Goal: Information Seeking & Learning: Learn about a topic

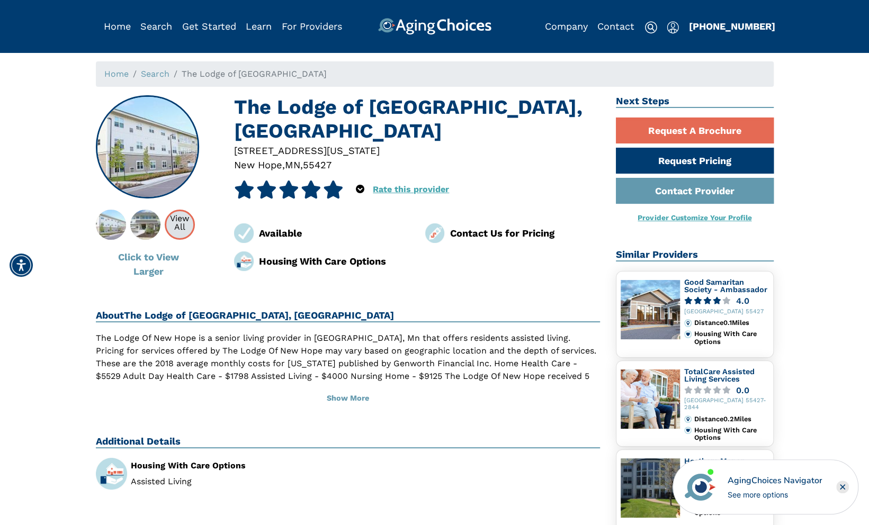
click at [181, 223] on div "View All" at bounding box center [179, 222] width 27 height 17
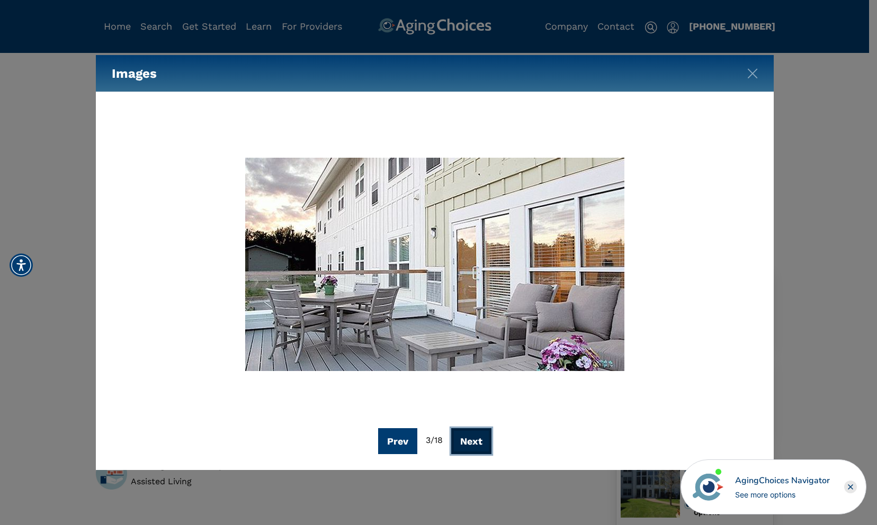
click at [484, 442] on button "Next" at bounding box center [471, 441] width 40 height 26
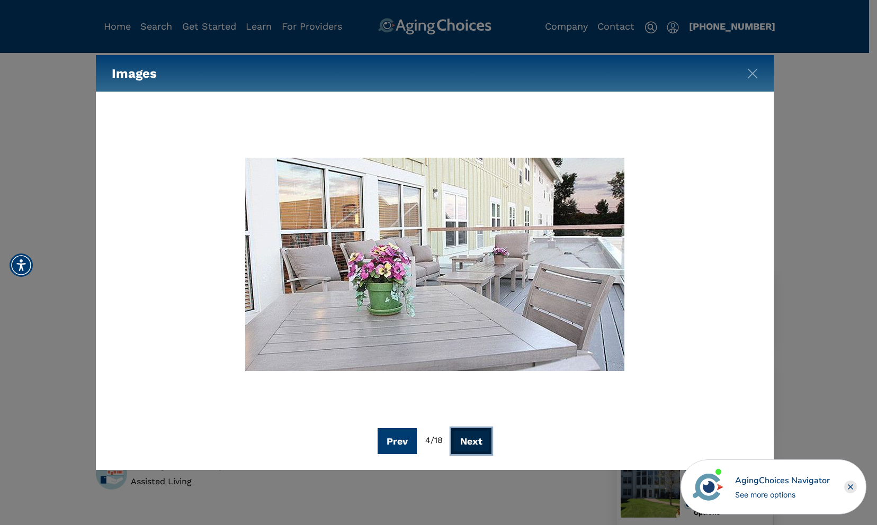
click at [480, 442] on button "Next" at bounding box center [471, 441] width 40 height 26
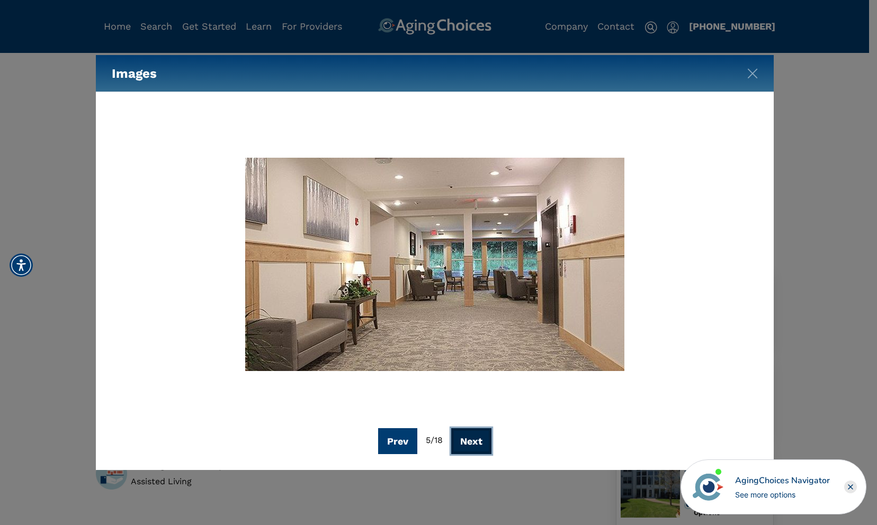
click at [480, 442] on button "Next" at bounding box center [471, 441] width 40 height 26
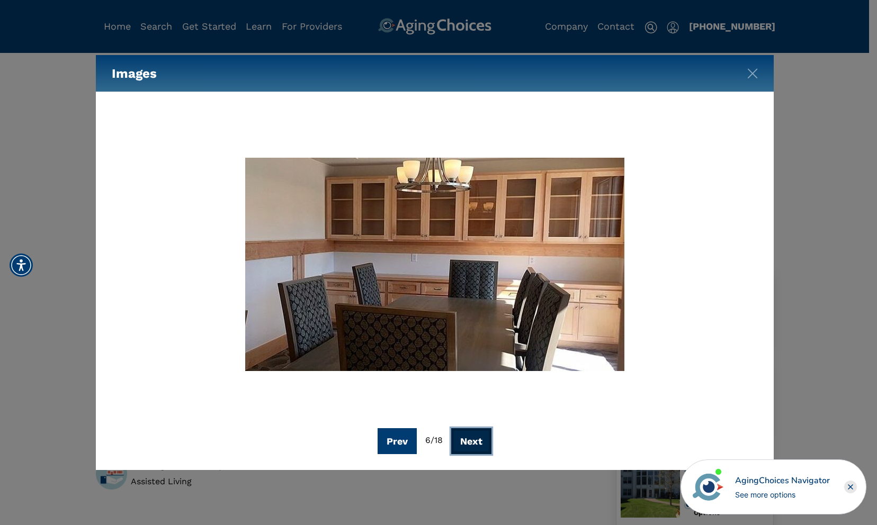
click at [480, 442] on button "Next" at bounding box center [471, 441] width 40 height 26
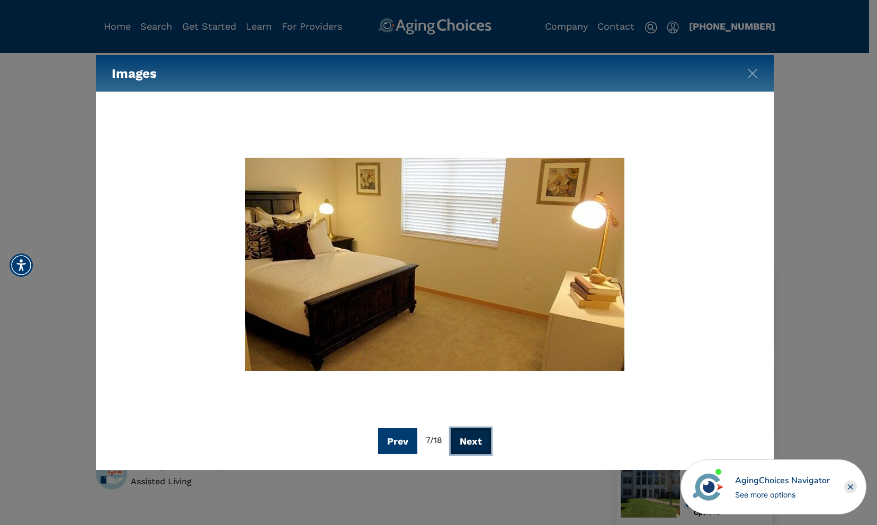
click at [480, 442] on button "Next" at bounding box center [471, 441] width 40 height 26
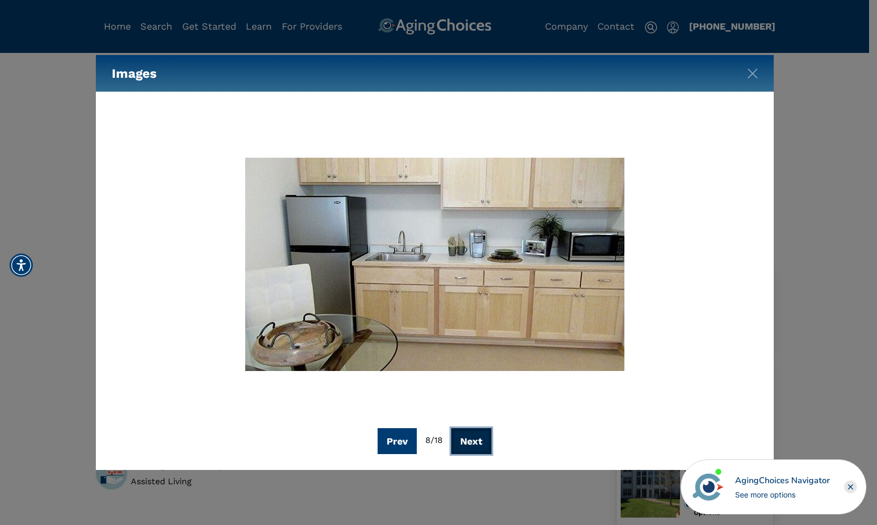
click at [480, 442] on button "Next" at bounding box center [471, 441] width 40 height 26
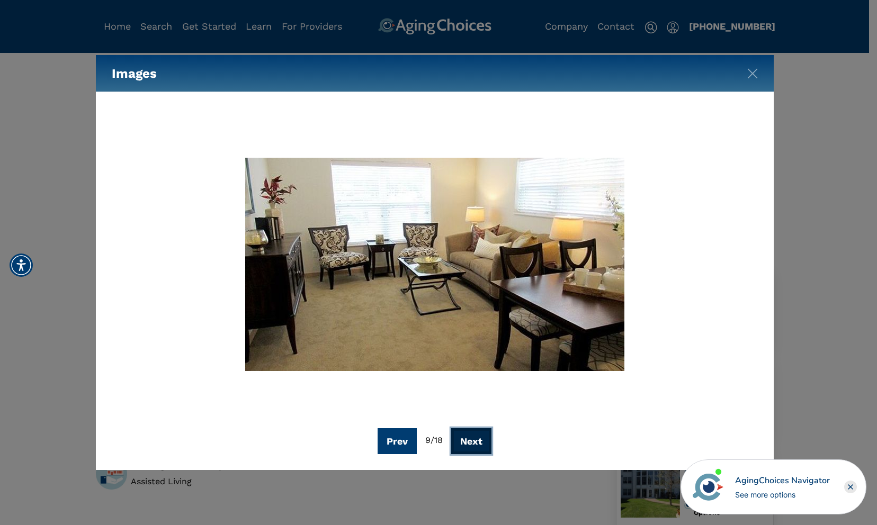
click at [480, 442] on button "Next" at bounding box center [471, 441] width 40 height 26
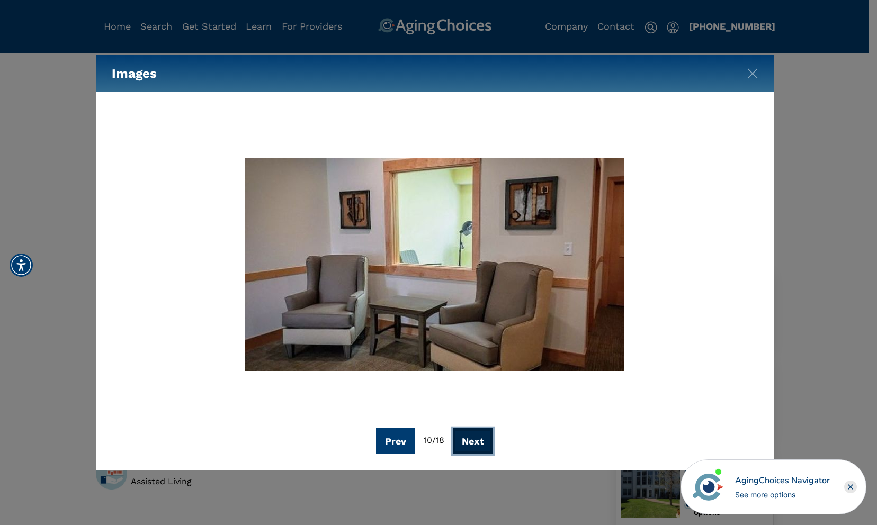
click at [480, 442] on button "Next" at bounding box center [473, 441] width 40 height 26
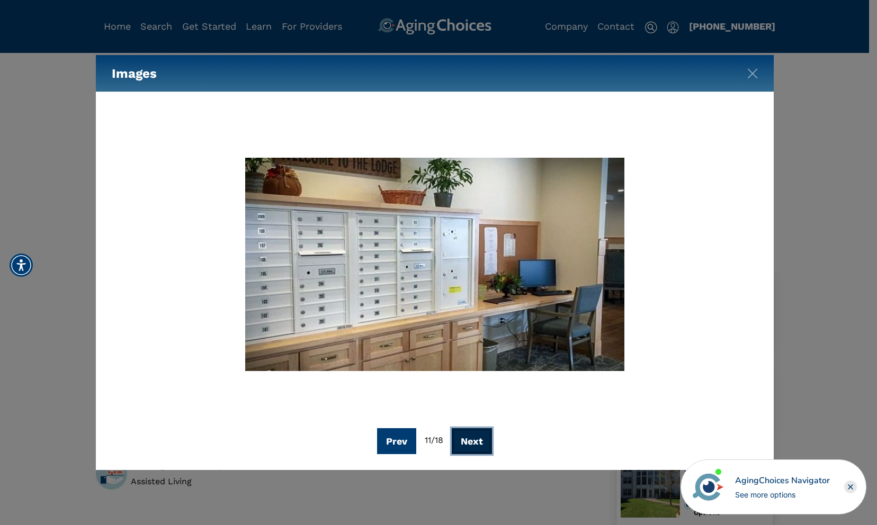
click at [480, 442] on button "Next" at bounding box center [472, 441] width 40 height 26
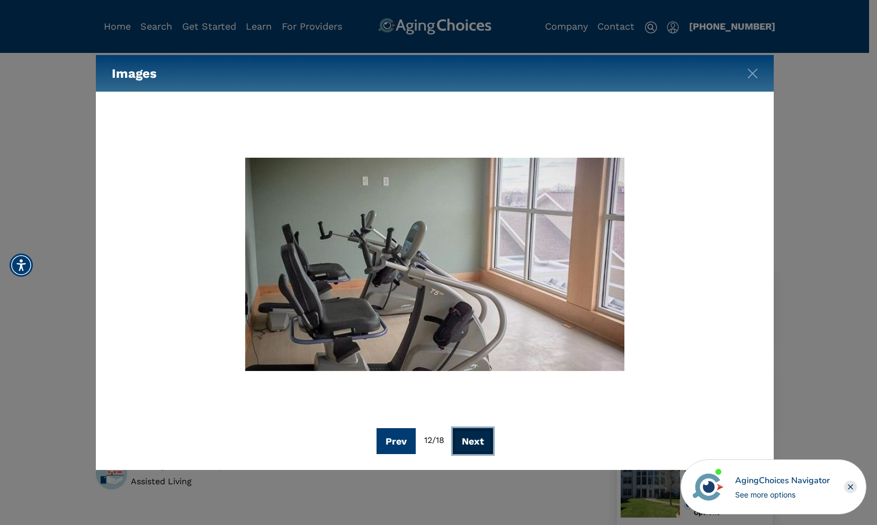
click at [480, 442] on button "Next" at bounding box center [473, 441] width 40 height 26
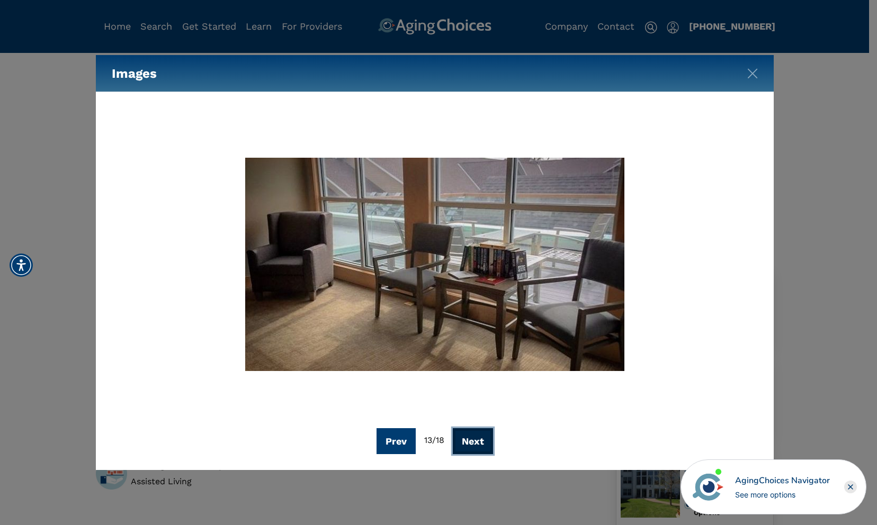
click at [480, 442] on button "Next" at bounding box center [473, 441] width 40 height 26
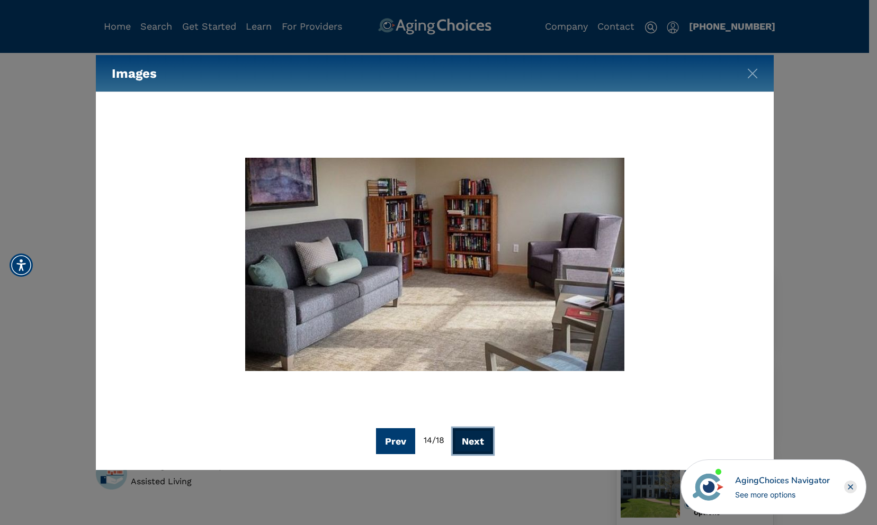
click at [480, 442] on button "Next" at bounding box center [473, 441] width 40 height 26
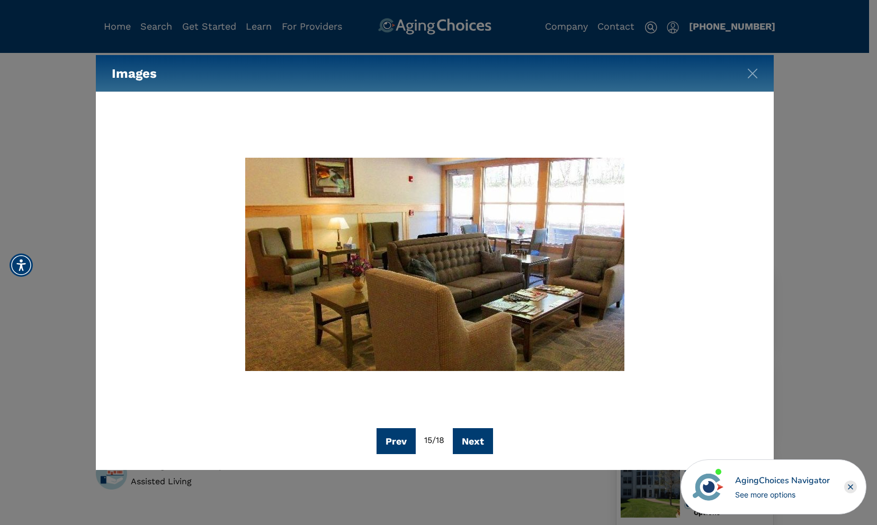
click at [853, 488] on rect "Close" at bounding box center [850, 487] width 13 height 13
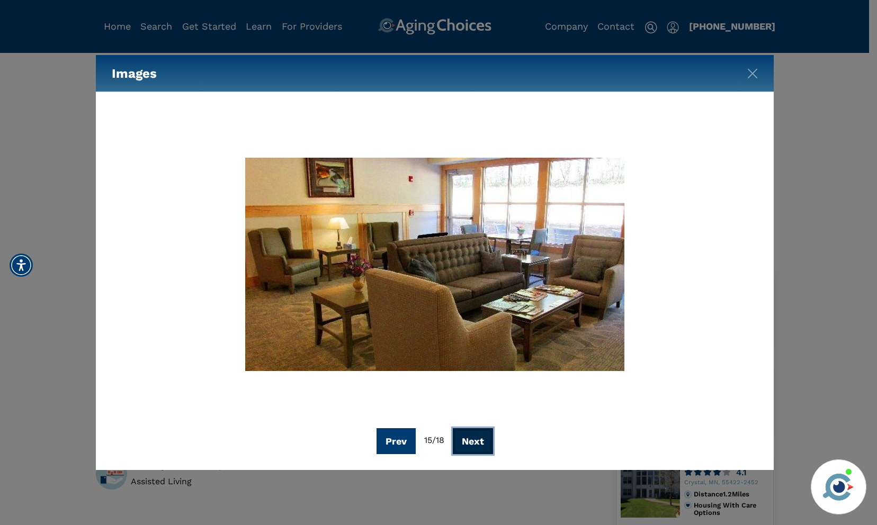
click at [472, 439] on button "Next" at bounding box center [473, 441] width 40 height 26
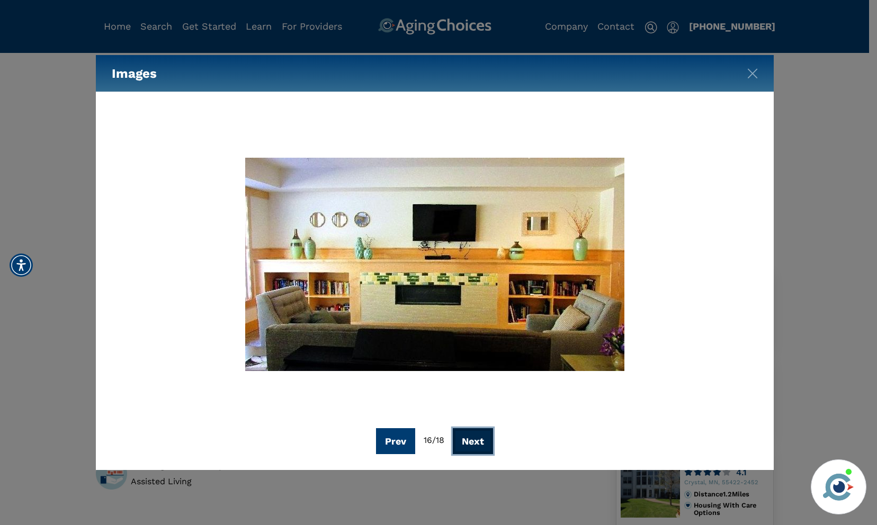
click at [472, 439] on button "Next" at bounding box center [473, 441] width 40 height 26
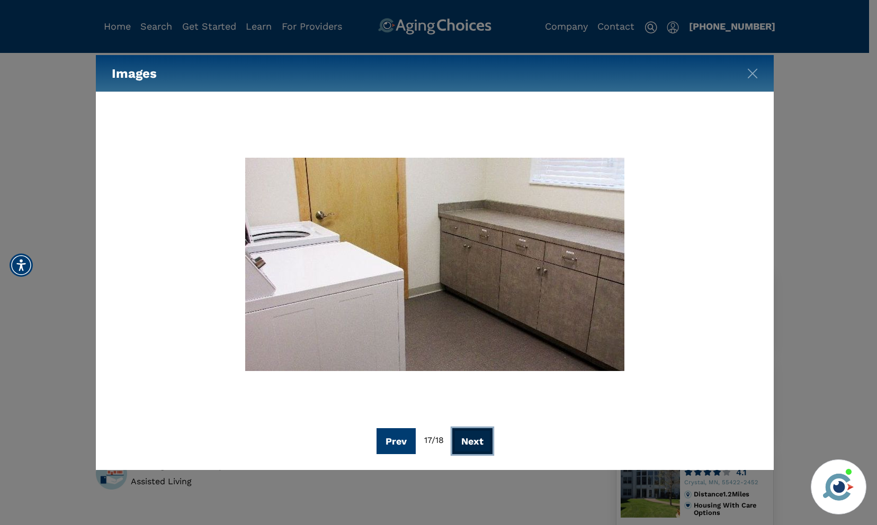
click at [472, 439] on button "Next" at bounding box center [472, 441] width 40 height 26
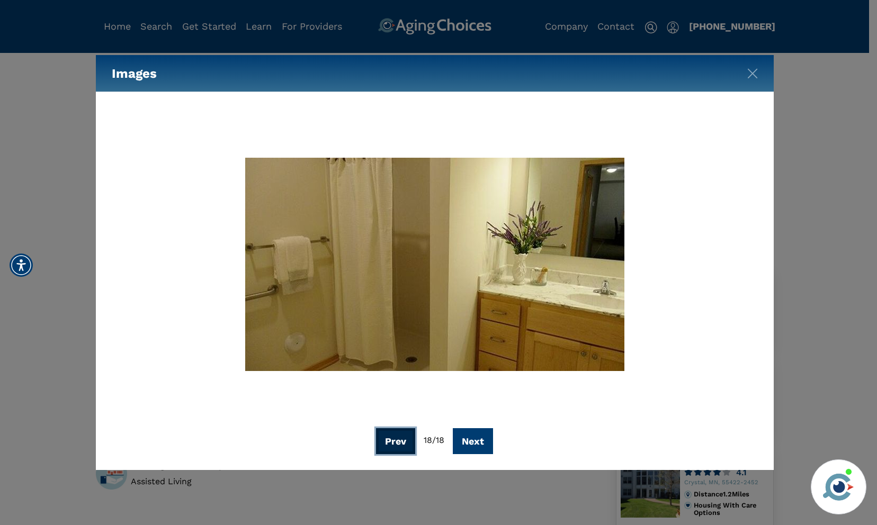
click at [389, 435] on button "Prev" at bounding box center [395, 441] width 39 height 26
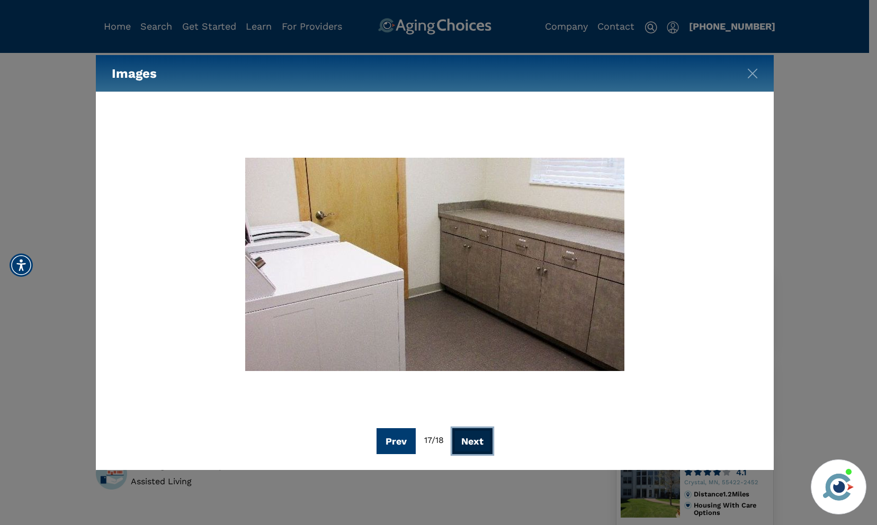
click at [478, 443] on button "Next" at bounding box center [472, 441] width 40 height 26
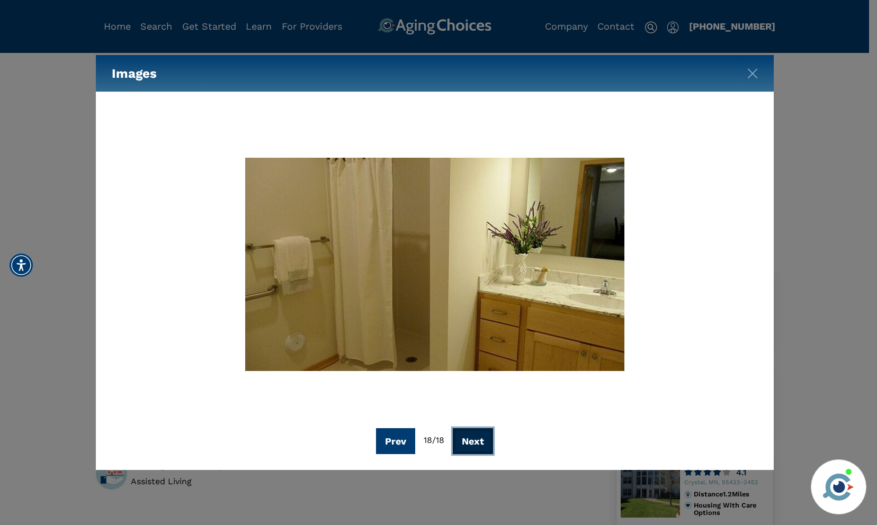
click at [478, 443] on button "Next" at bounding box center [473, 441] width 40 height 26
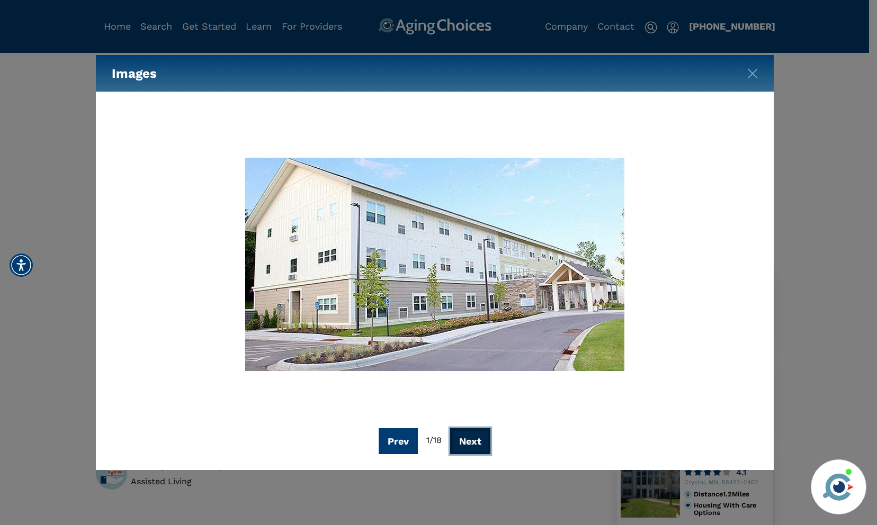
click at [478, 443] on button "Next" at bounding box center [470, 441] width 40 height 26
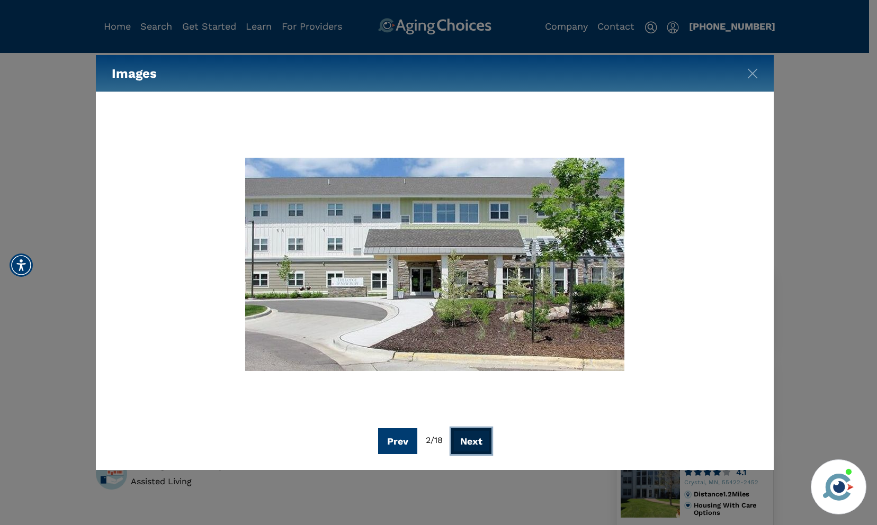
click at [478, 443] on button "Next" at bounding box center [471, 441] width 40 height 26
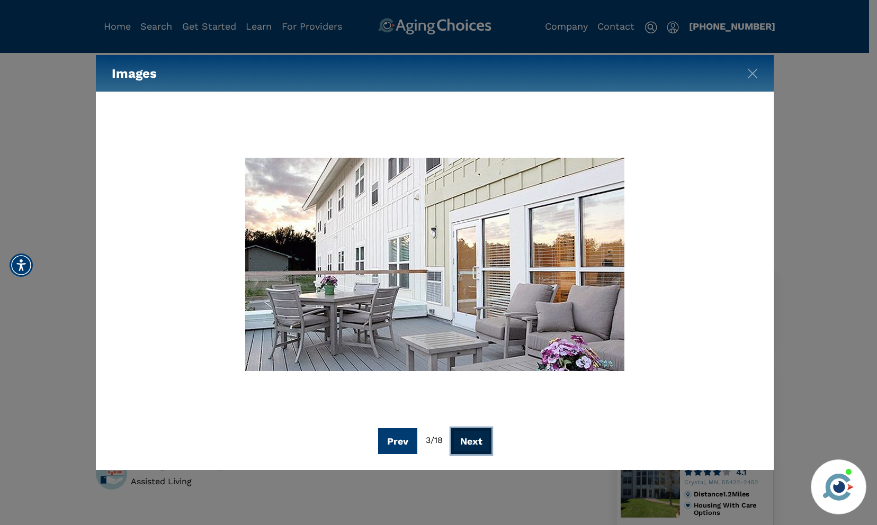
click at [478, 443] on button "Next" at bounding box center [471, 441] width 40 height 26
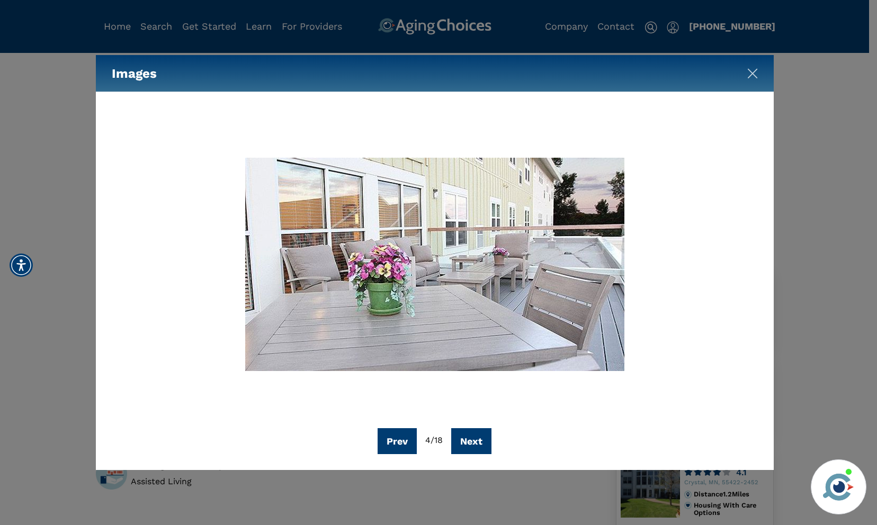
click at [747, 70] on img "Close" at bounding box center [752, 73] width 11 height 11
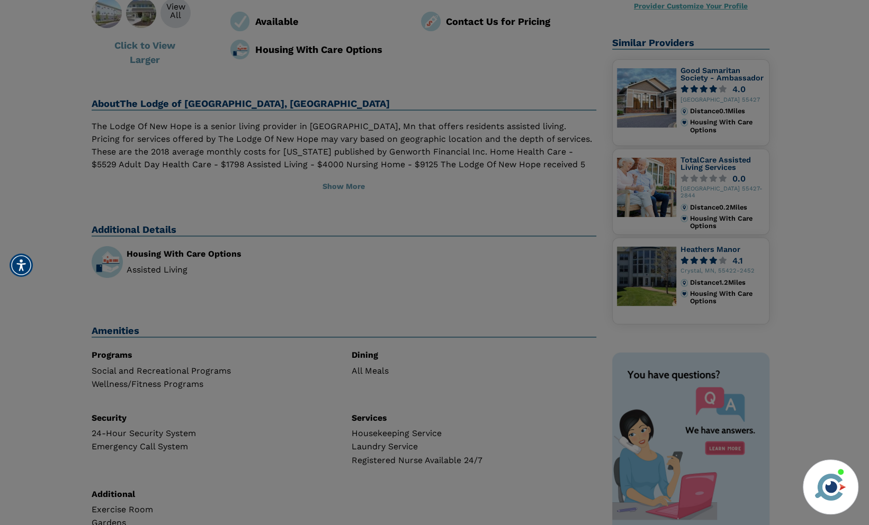
scroll to position [159, 0]
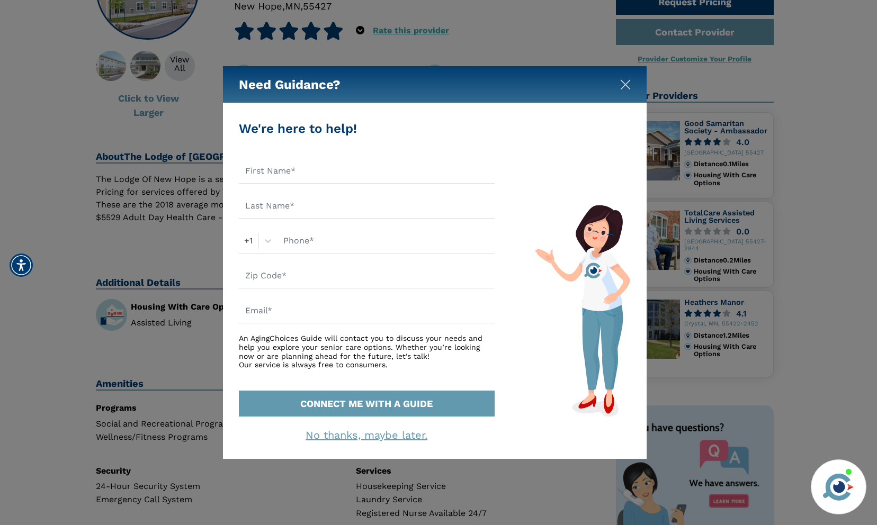
click at [622, 86] on img "Close" at bounding box center [625, 84] width 11 height 11
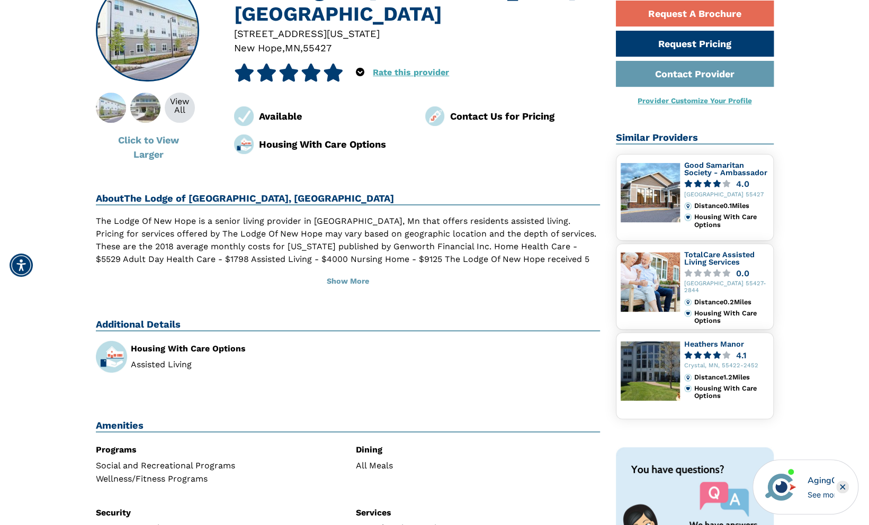
scroll to position [0, 0]
